Goal: Task Accomplishment & Management: Use online tool/utility

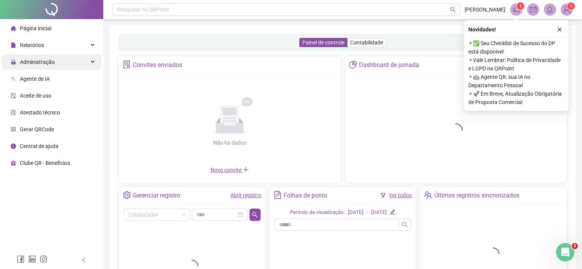
click at [73, 67] on div "Administração" at bounding box center [52, 61] width 100 height 15
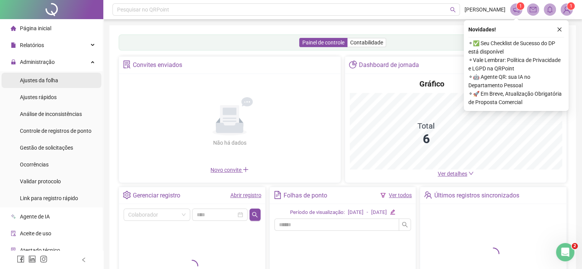
click at [57, 82] on li "Ajustes da folha" at bounding box center [52, 80] width 100 height 15
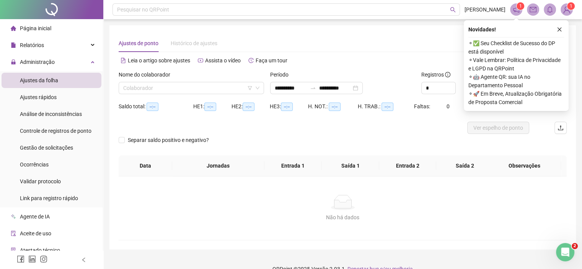
type input "**********"
click at [291, 27] on icon "close" at bounding box center [559, 29] width 5 height 5
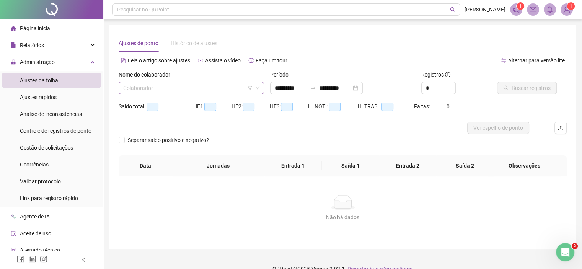
click at [176, 92] on input "search" at bounding box center [187, 87] width 129 height 11
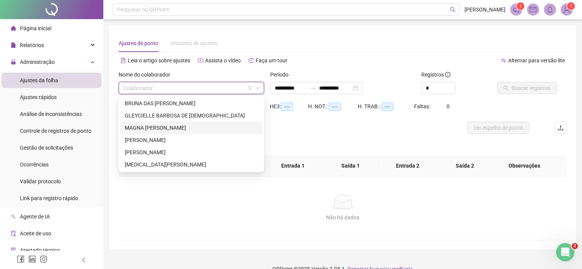
click at [172, 127] on div "MAGNA [PERSON_NAME]" at bounding box center [191, 128] width 133 height 8
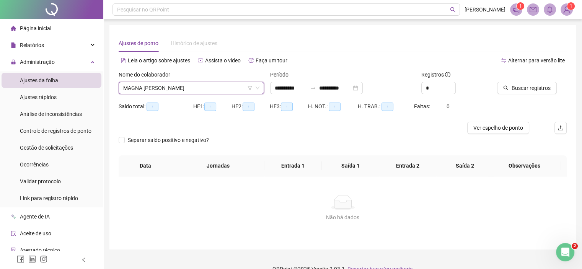
click at [291, 79] on div "Período" at bounding box center [342, 75] width 145 height 11
click at [291, 88] on input "**********" at bounding box center [335, 88] width 32 height 8
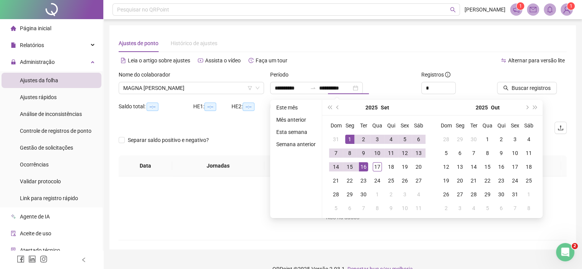
click at [291, 72] on div "Período" at bounding box center [342, 75] width 145 height 11
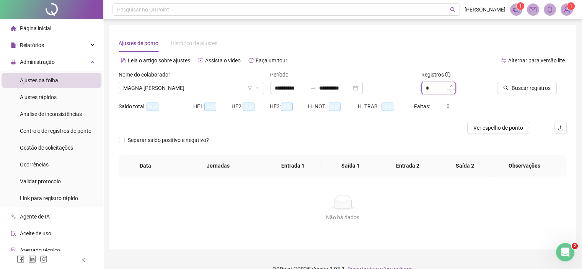
type input "*"
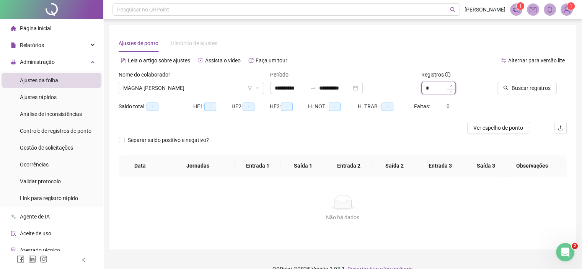
click at [291, 86] on icon "up" at bounding box center [451, 86] width 3 height 3
click at [291, 87] on span "Buscar registros" at bounding box center [531, 88] width 39 height 8
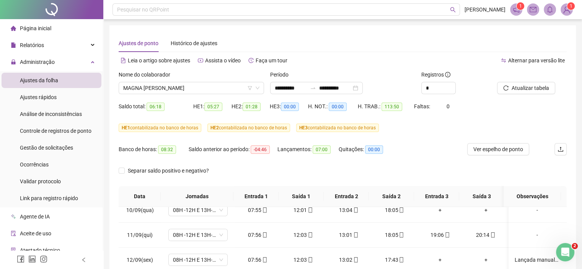
click at [239, 41] on div "Ajustes de ponto Histórico de ajustes" at bounding box center [343, 43] width 448 height 18
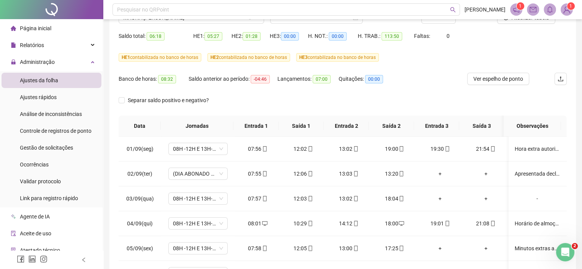
scroll to position [60, 0]
